Goal: Information Seeking & Learning: Learn about a topic

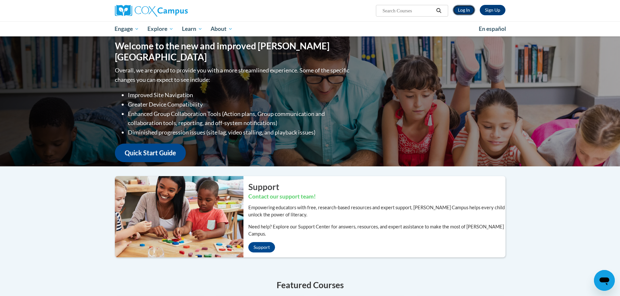
click at [467, 8] on link "Log In" at bounding box center [463, 10] width 22 height 10
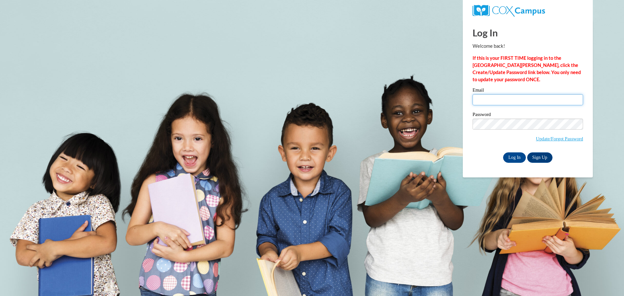
click at [485, 97] on input "Email" at bounding box center [528, 99] width 111 height 11
type input "odeali@wauwatosa.k12.wi.us"
click at [517, 156] on input "Log In" at bounding box center [514, 158] width 23 height 10
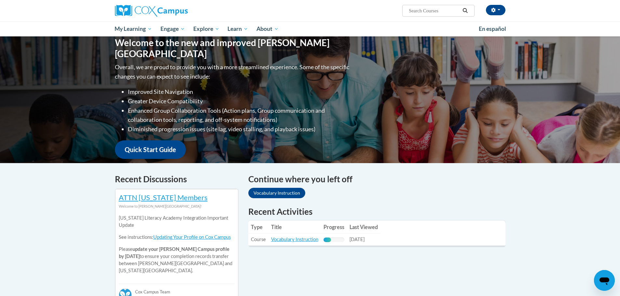
scroll to position [98, 0]
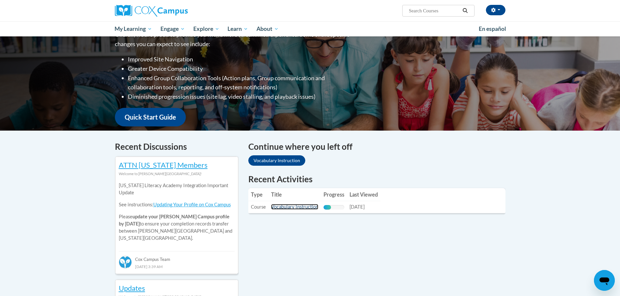
click at [286, 209] on link "Vocabulary Instruction" at bounding box center [294, 207] width 47 height 6
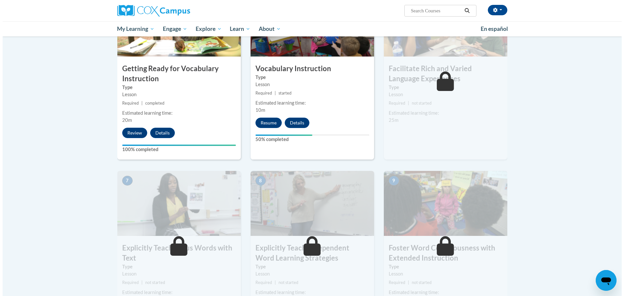
scroll to position [325, 0]
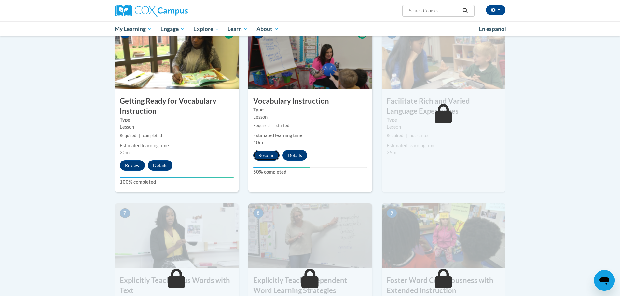
click at [260, 154] on button "Resume" at bounding box center [266, 155] width 26 height 10
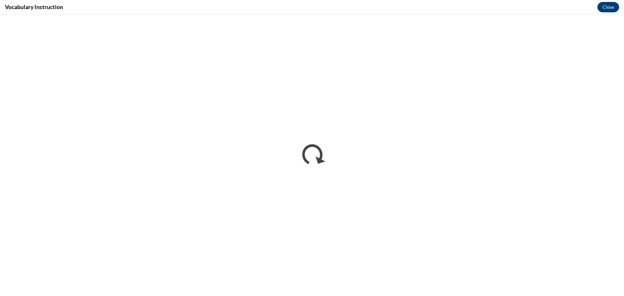
scroll to position [0, 0]
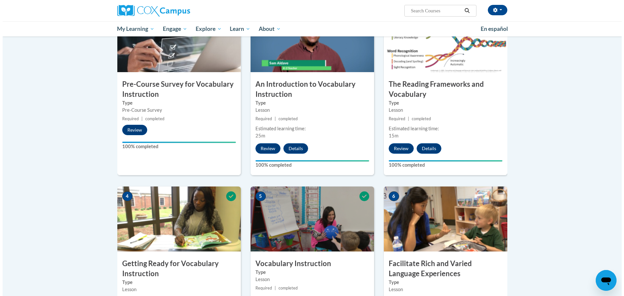
scroll to position [260, 0]
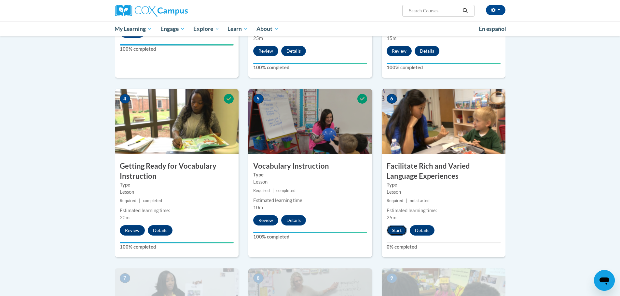
click at [398, 232] on button "Start" at bounding box center [396, 230] width 20 height 10
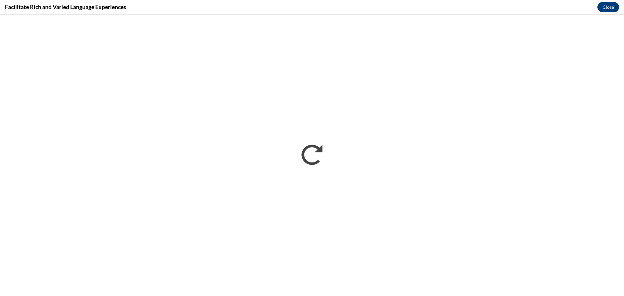
scroll to position [0, 0]
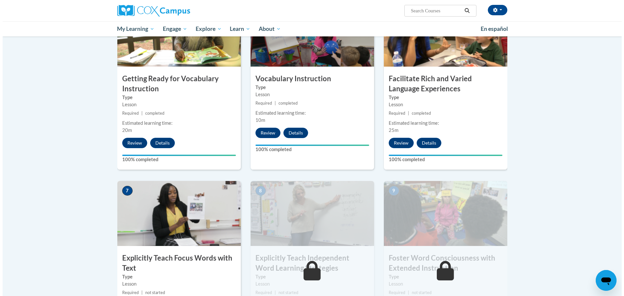
scroll to position [445, 0]
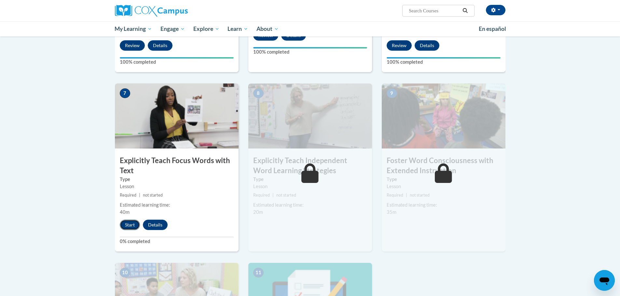
click at [131, 225] on button "Start" at bounding box center [130, 225] width 20 height 10
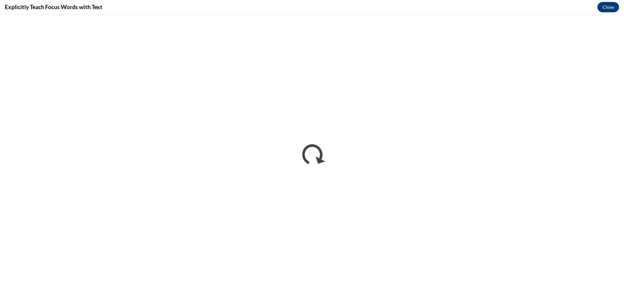
scroll to position [0, 0]
